Goal: Transaction & Acquisition: Purchase product/service

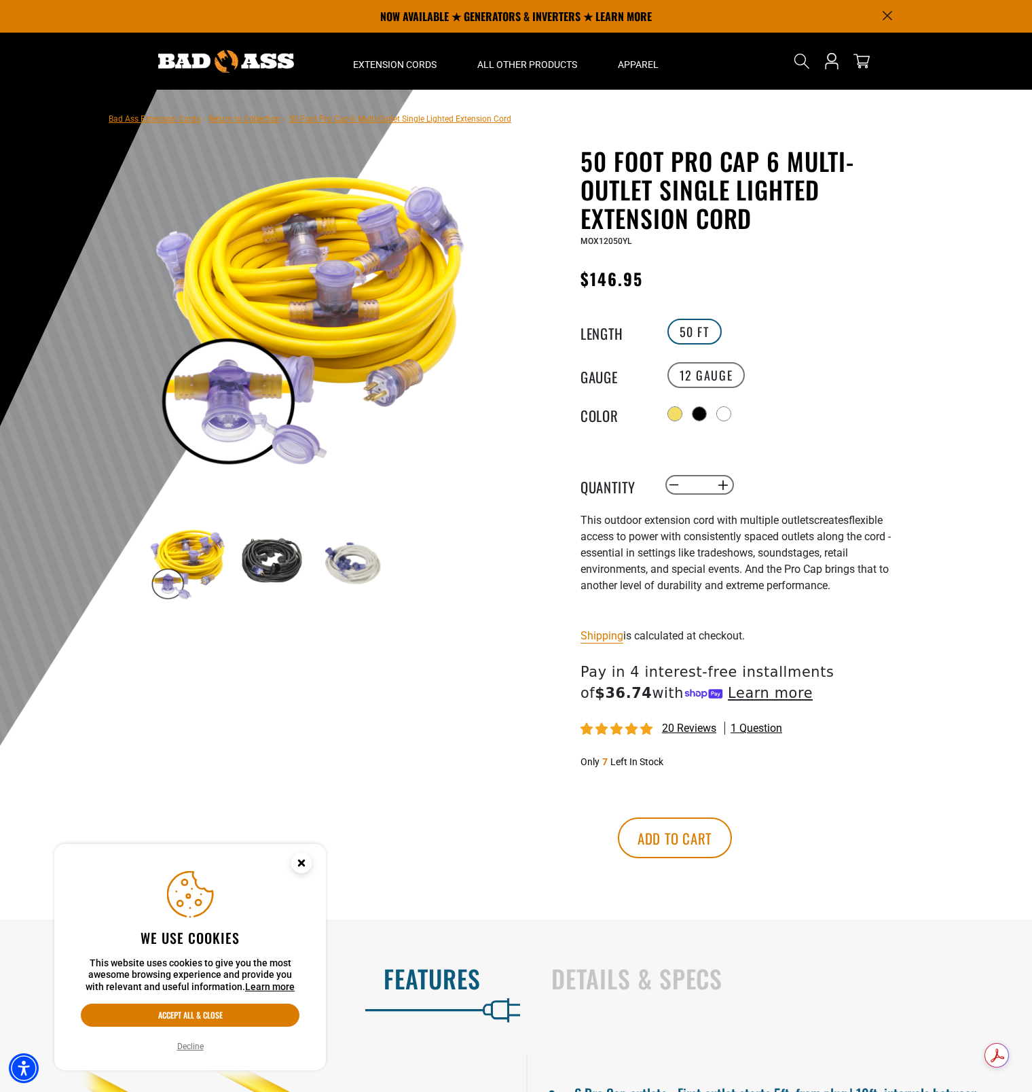
click at [703, 331] on label "50 FT" at bounding box center [695, 332] width 54 height 26
click at [689, 326] on label "50 FT" at bounding box center [695, 332] width 54 height 26
drag, startPoint x: 672, startPoint y: 162, endPoint x: 757, endPoint y: 161, distance: 84.2
click at [757, 161] on h1 "50 Foot Pro Cap 6 Multi-Outlet Single Lighted Extension Cord" at bounding box center [747, 190] width 333 height 86
copy h1 "Pro Cap"
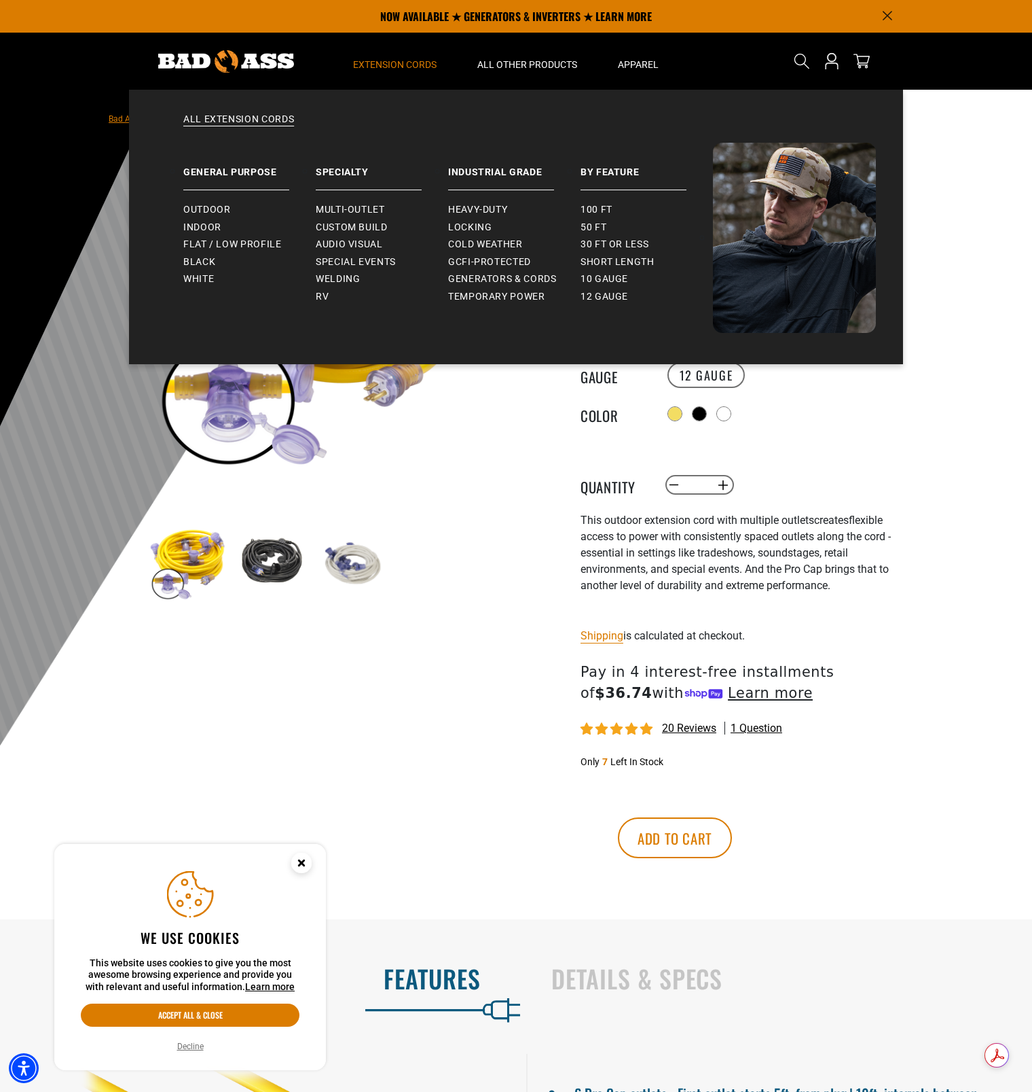
click at [406, 62] on span "Extension Cords" at bounding box center [395, 64] width 84 height 12
click at [215, 211] on span "Outdoor" at bounding box center [206, 210] width 47 height 12
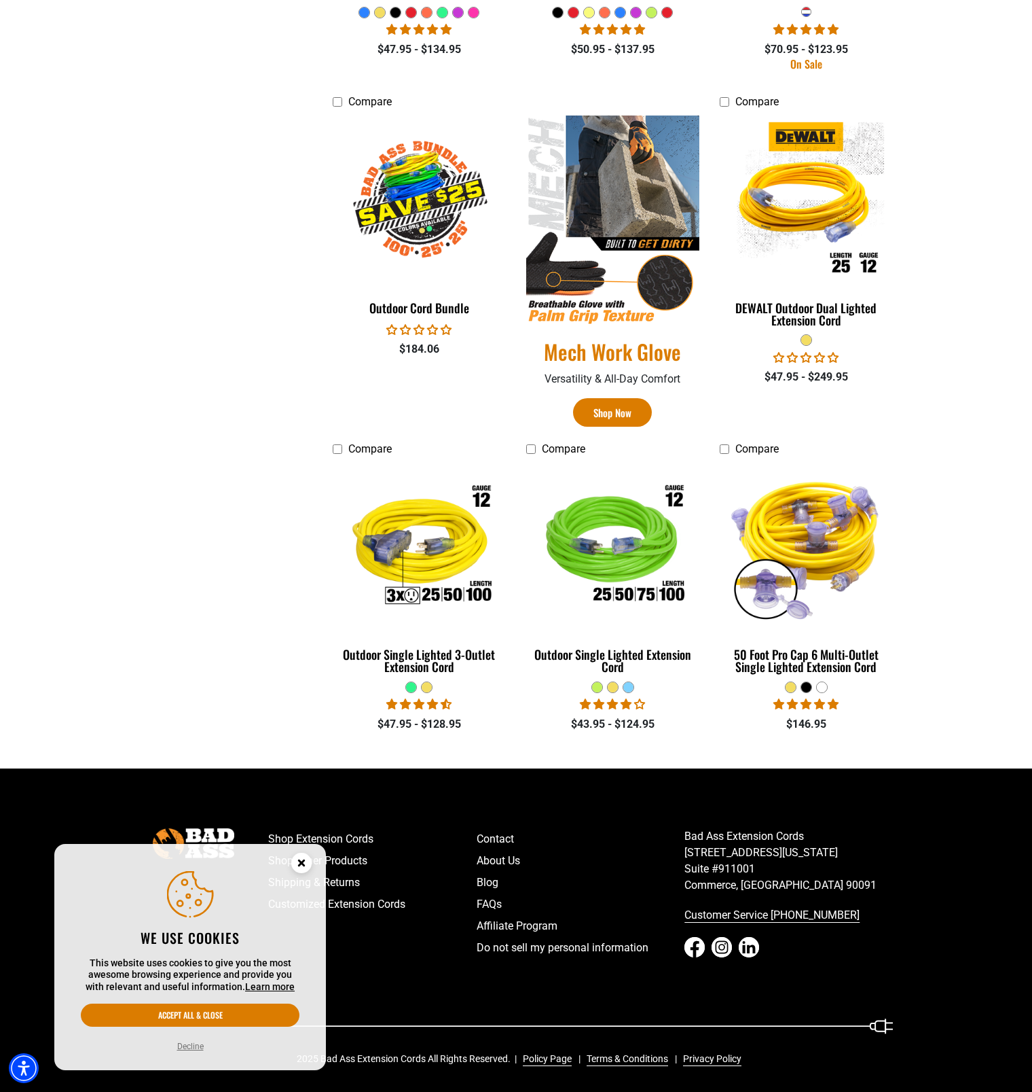
scroll to position [627, 0]
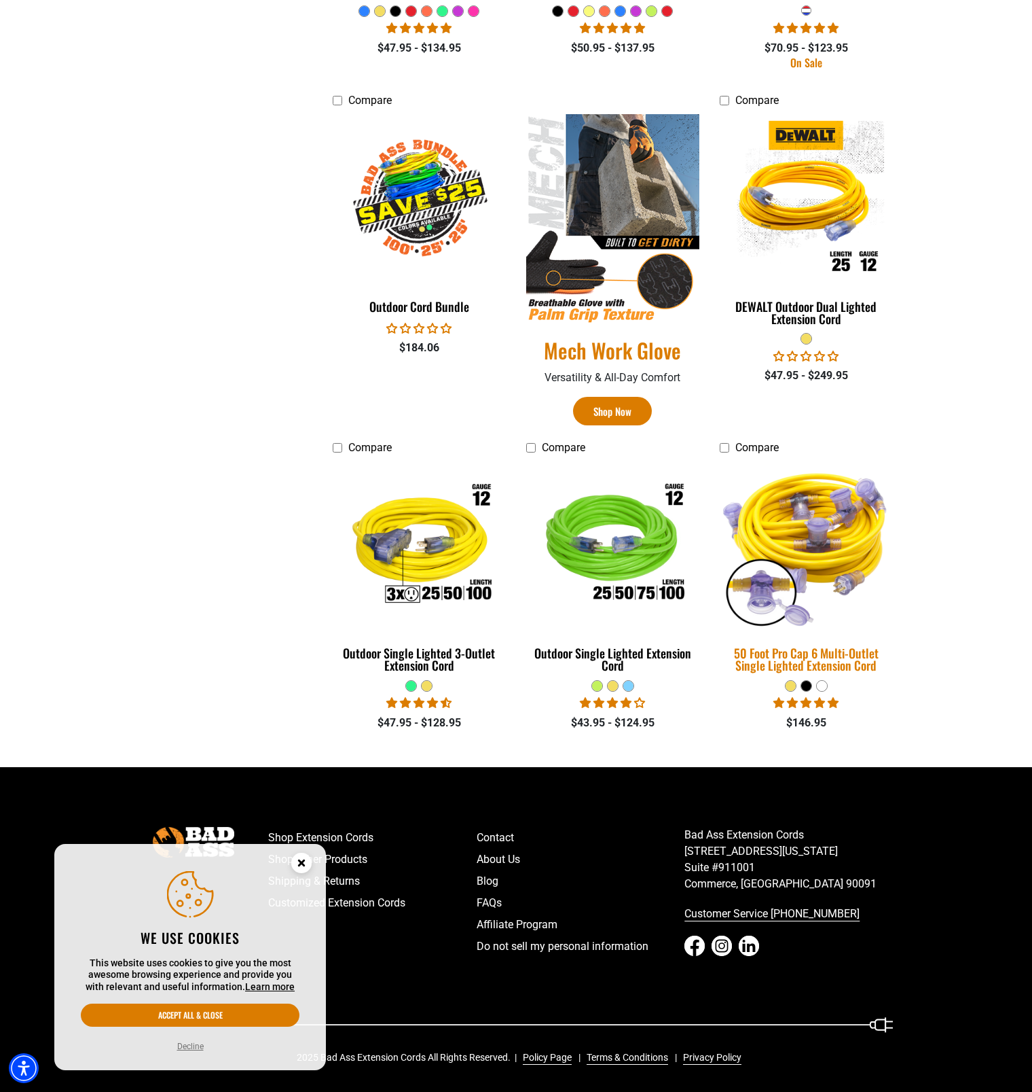
click at [808, 526] on img at bounding box center [806, 545] width 190 height 174
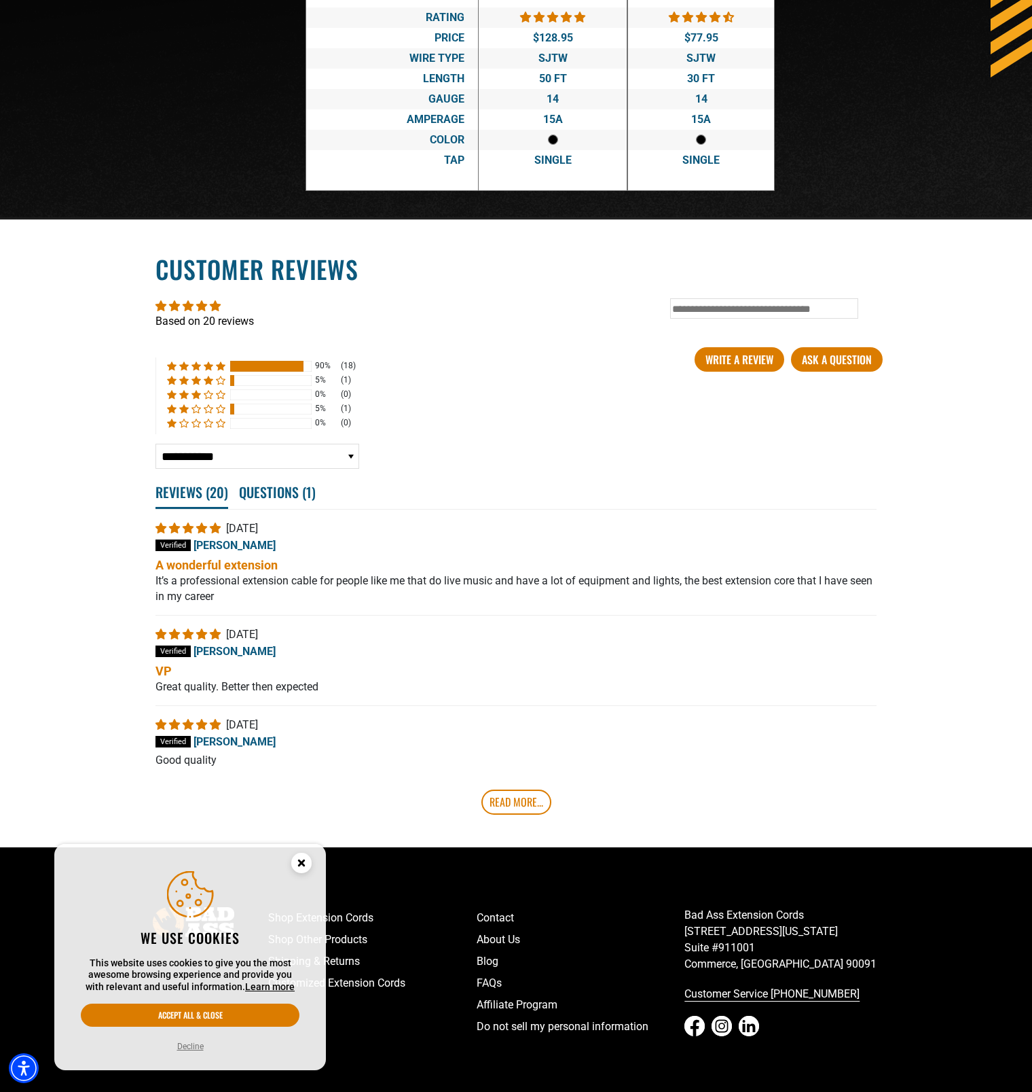
scroll to position [2649, 0]
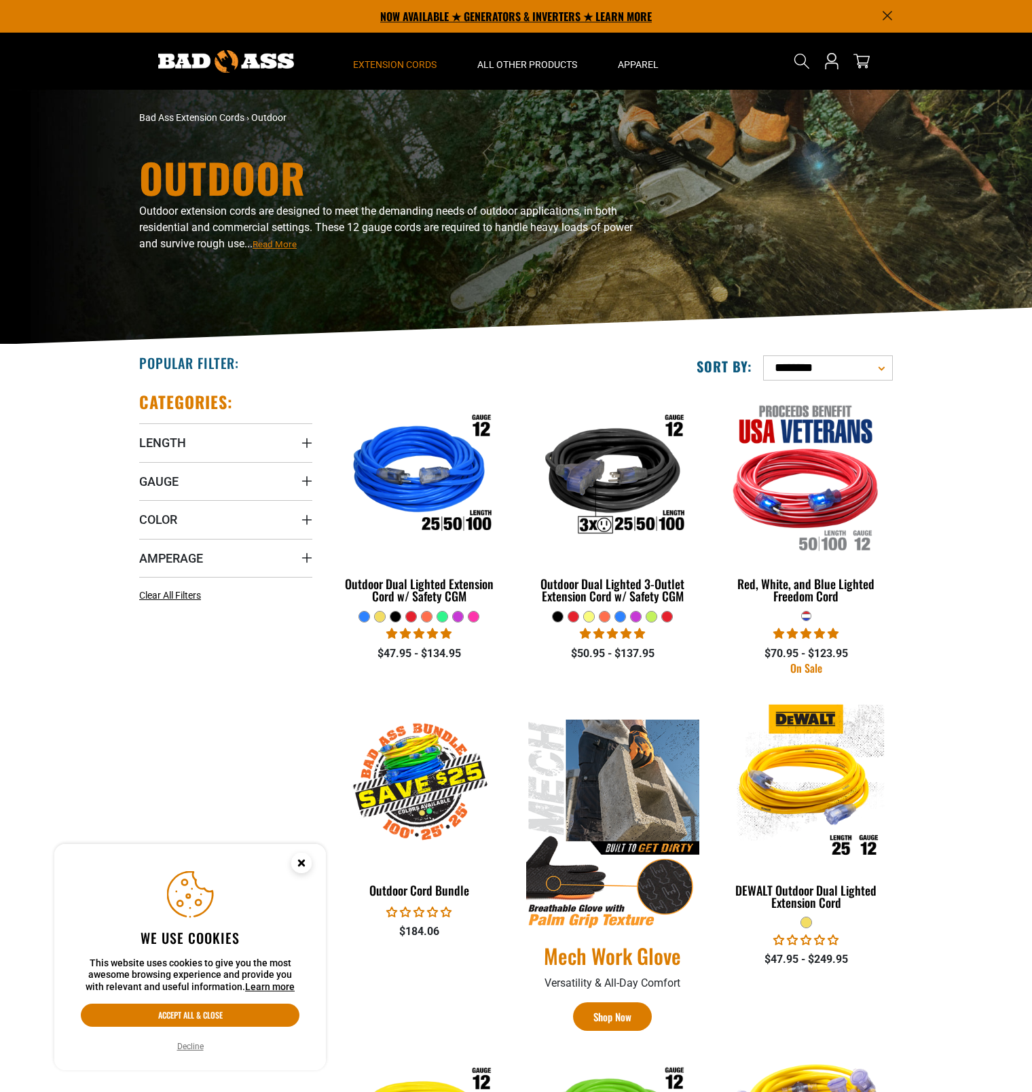
scroll to position [583, 0]
